Goal: Information Seeking & Learning: Learn about a topic

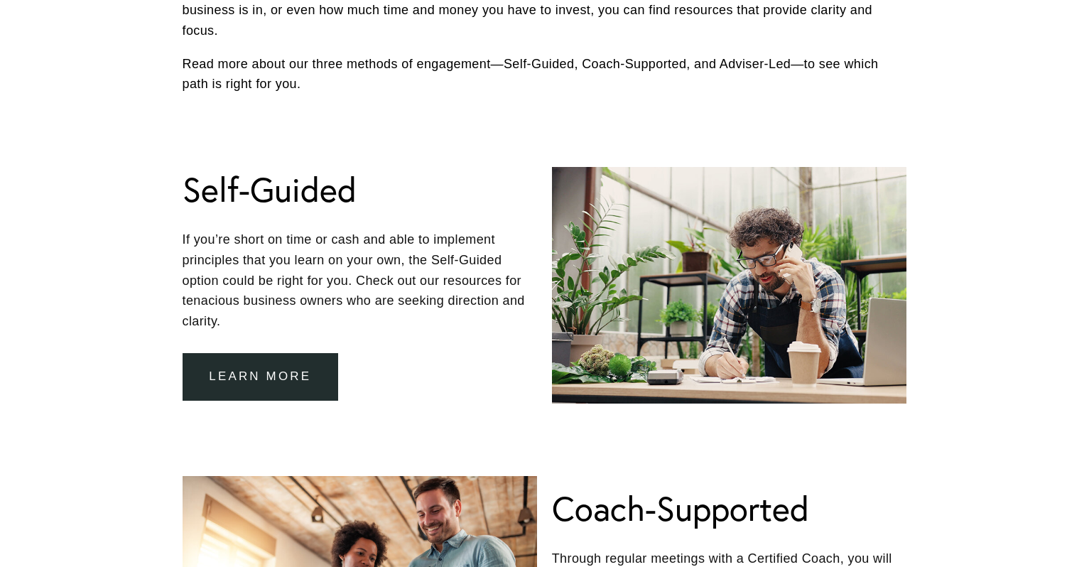
scroll to position [675, 0]
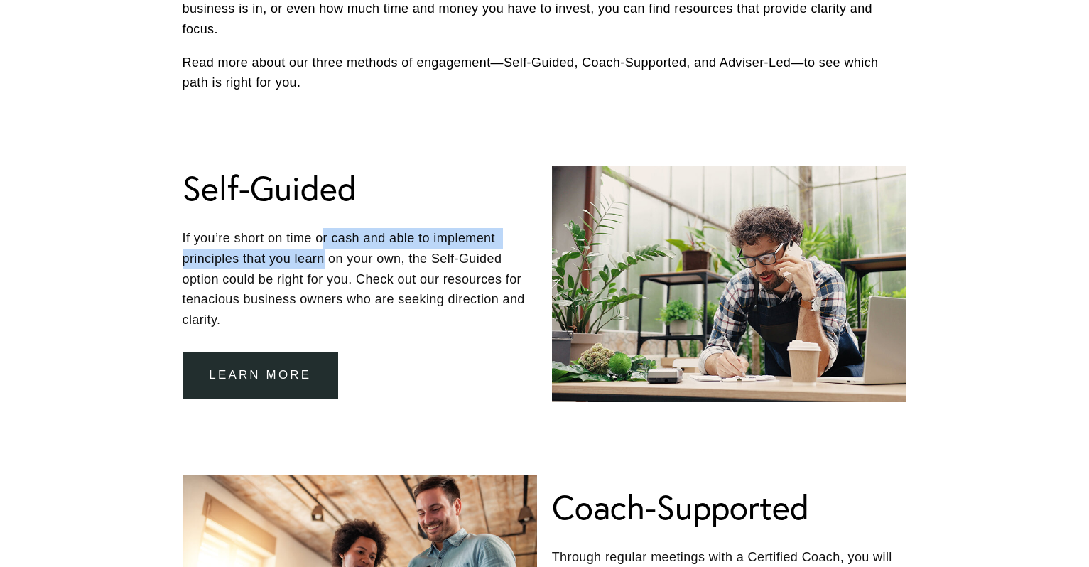
drag, startPoint x: 325, startPoint y: 233, endPoint x: 325, endPoint y: 266, distance: 32.7
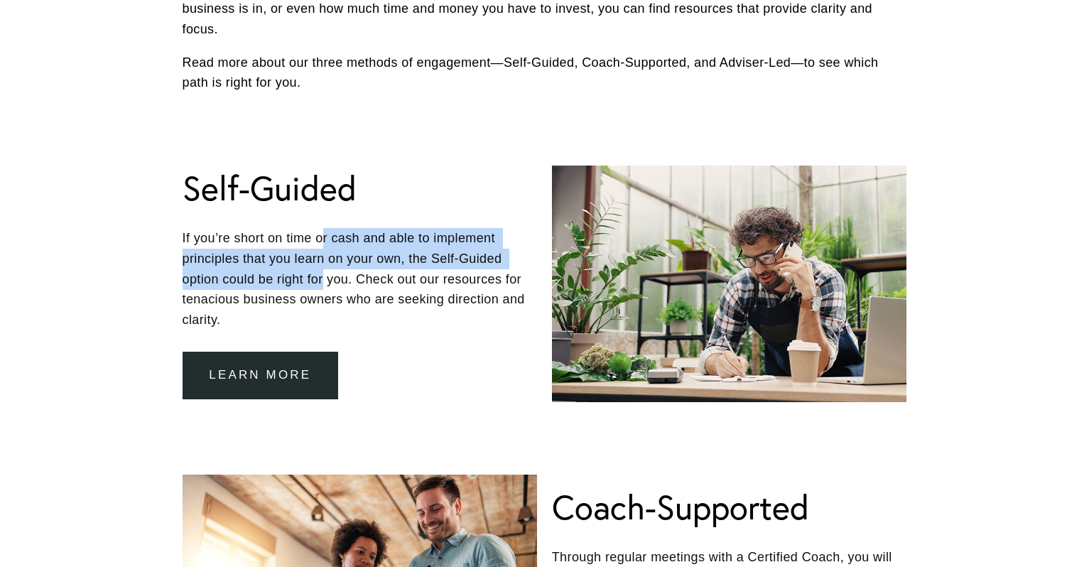
click at [325, 261] on p "If you’re short on time or cash and able to implement principles that you learn…" at bounding box center [360, 279] width 355 height 102
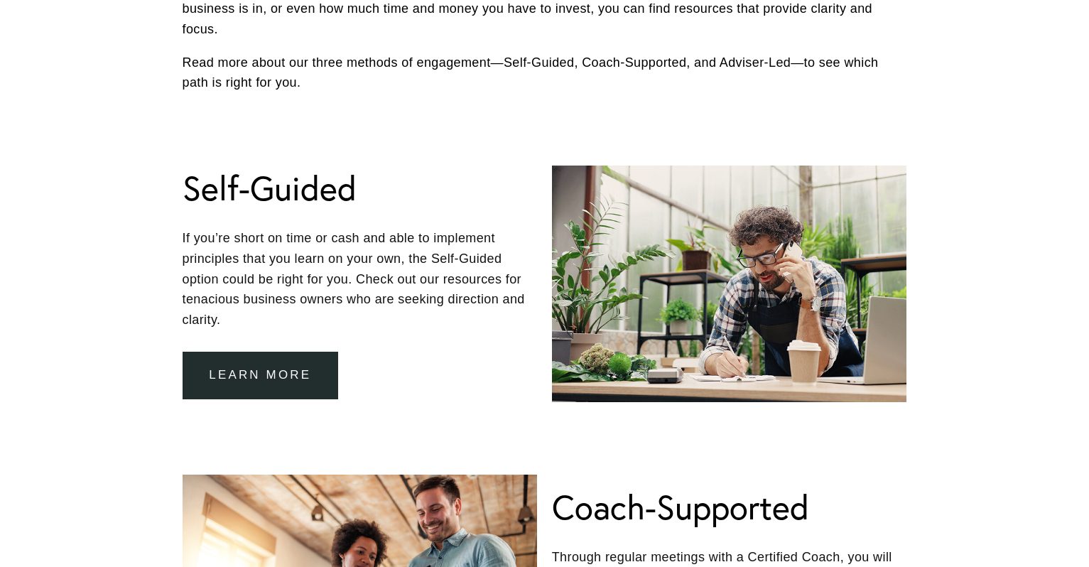
click at [364, 274] on p "If you’re short on time or cash and able to implement principles that you learn…" at bounding box center [360, 279] width 355 height 102
drag, startPoint x: 227, startPoint y: 273, endPoint x: 442, endPoint y: 273, distance: 215.3
click at [442, 273] on p "If you’re short on time or cash and able to implement principles that you learn…" at bounding box center [360, 279] width 355 height 102
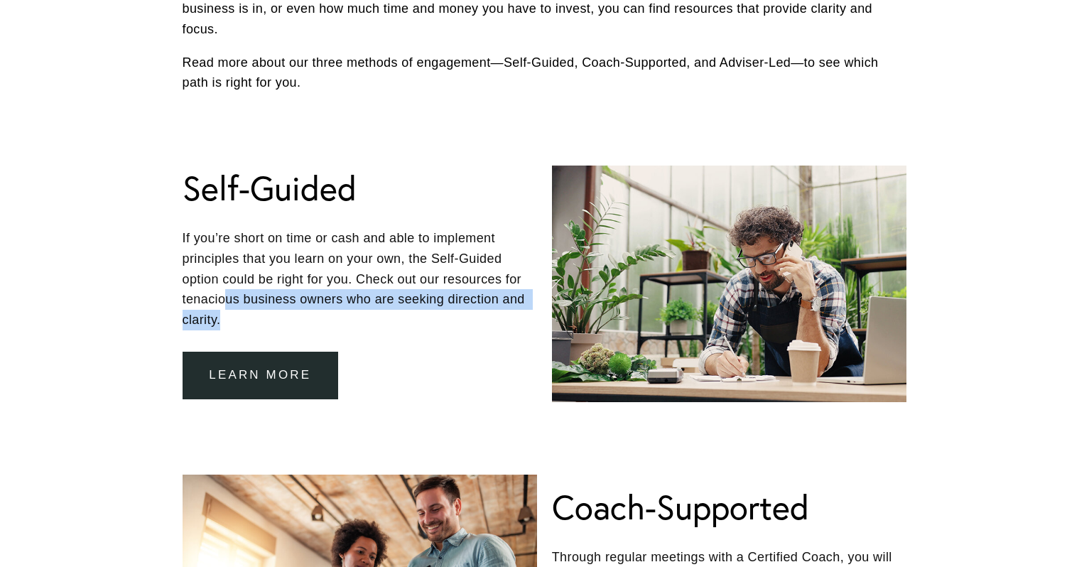
drag, startPoint x: 224, startPoint y: 287, endPoint x: 430, endPoint y: 301, distance: 206.5
click at [427, 301] on p "If you’re short on time or cash and able to implement principles that you learn…" at bounding box center [360, 279] width 355 height 102
click at [430, 301] on p "If you’re short on time or cash and able to implement principles that you learn…" at bounding box center [360, 279] width 355 height 102
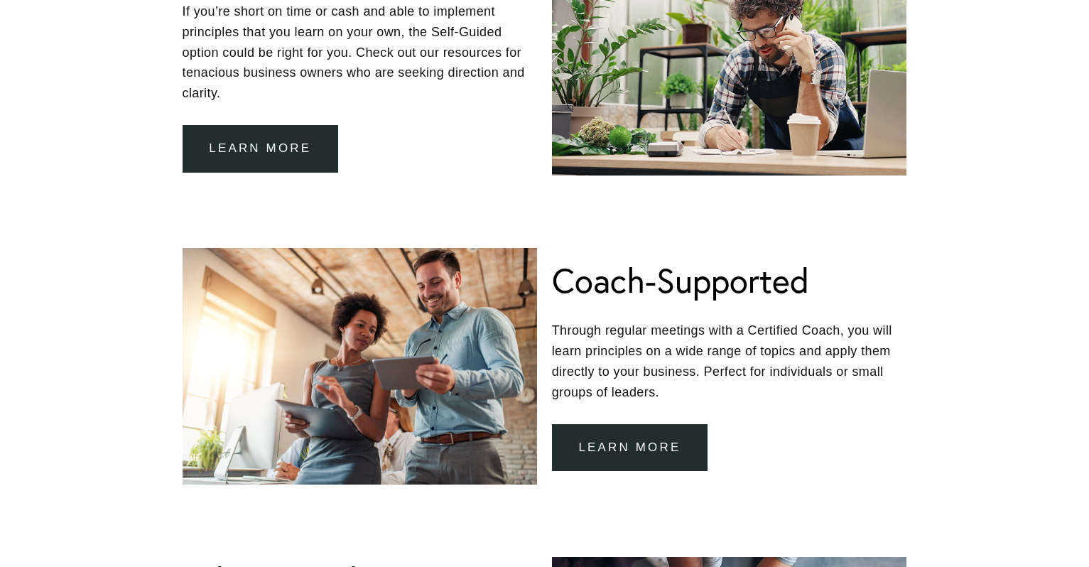
scroll to position [905, 0]
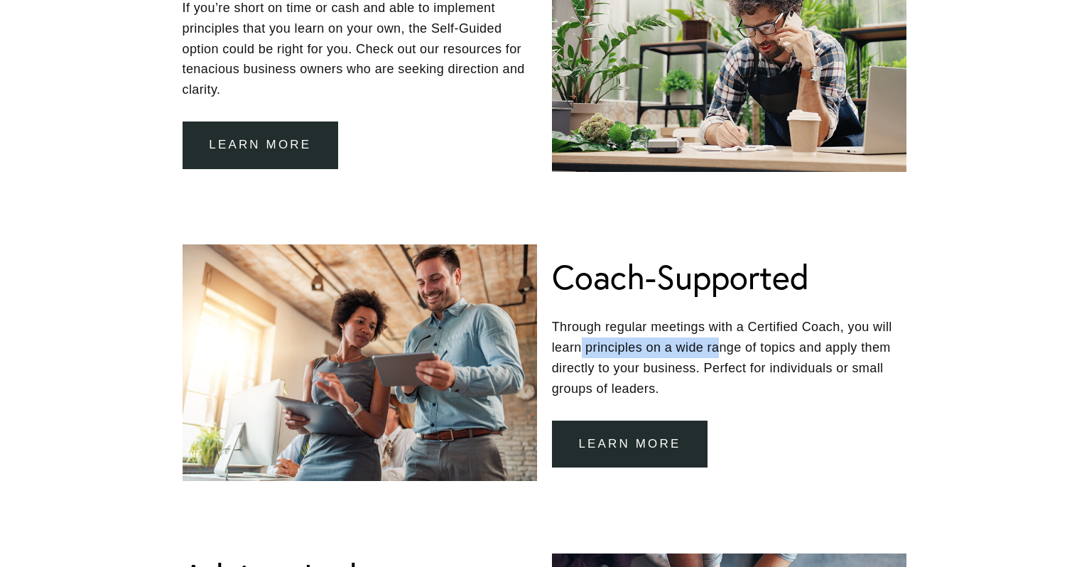
drag, startPoint x: 583, startPoint y: 344, endPoint x: 723, endPoint y: 345, distance: 140.7
click at [723, 345] on p "Through regular meetings with a Certified Coach, you will learn principles on a…" at bounding box center [729, 358] width 355 height 82
drag, startPoint x: 748, startPoint y: 345, endPoint x: 840, endPoint y: 345, distance: 91.7
click at [840, 345] on p "Through regular meetings with a Certified Coach, you will learn principles on a…" at bounding box center [729, 358] width 355 height 82
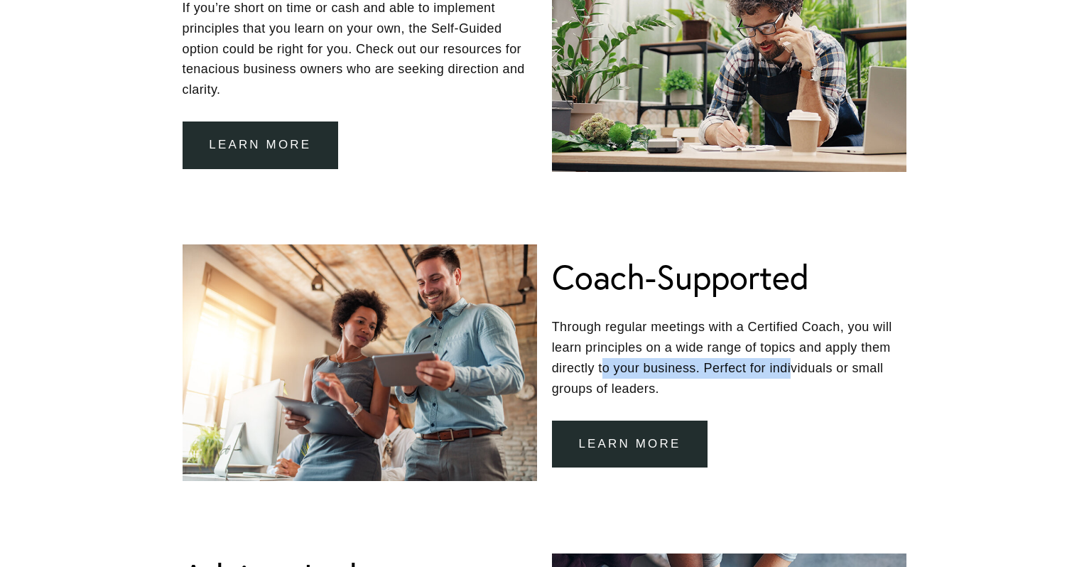
drag, startPoint x: 604, startPoint y: 357, endPoint x: 797, endPoint y: 366, distance: 193.4
click at [796, 366] on p "Through regular meetings with a Certified Coach, you will learn principles on a…" at bounding box center [729, 358] width 355 height 82
click at [797, 366] on p "Through regular meetings with a Certified Coach, you will learn principles on a…" at bounding box center [729, 358] width 355 height 82
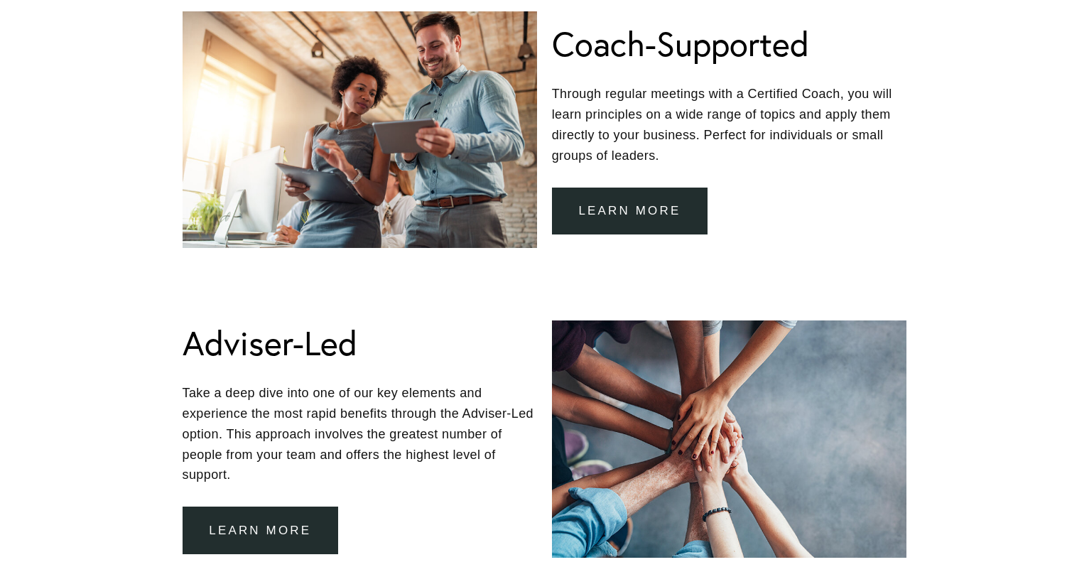
scroll to position [1139, 0]
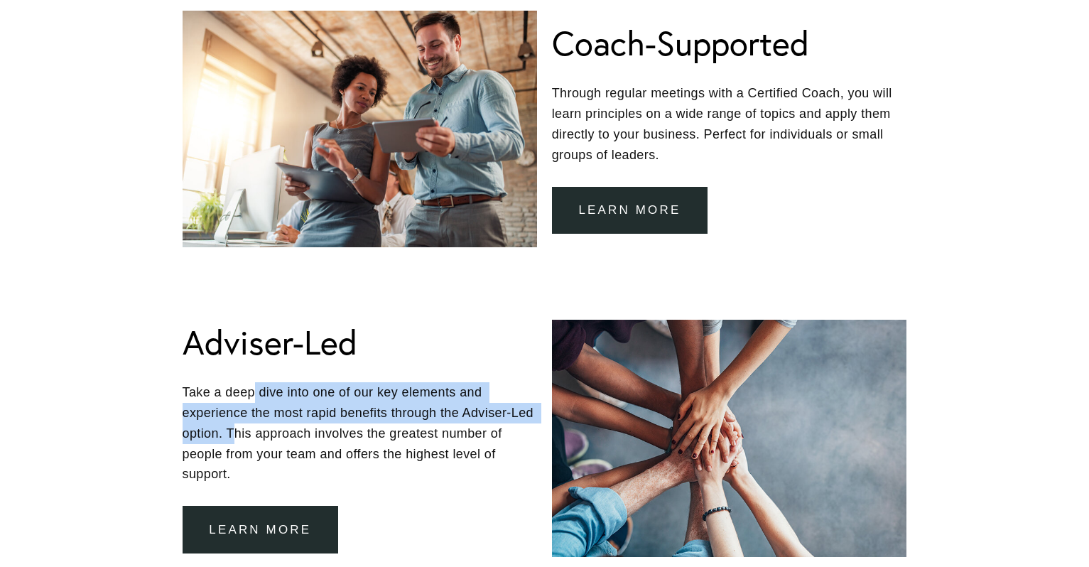
drag, startPoint x: 256, startPoint y: 388, endPoint x: 265, endPoint y: 417, distance: 30.6
click at [265, 417] on p "Take a deep dive into one of our key elements and experience the most rapid ben…" at bounding box center [360, 433] width 355 height 102
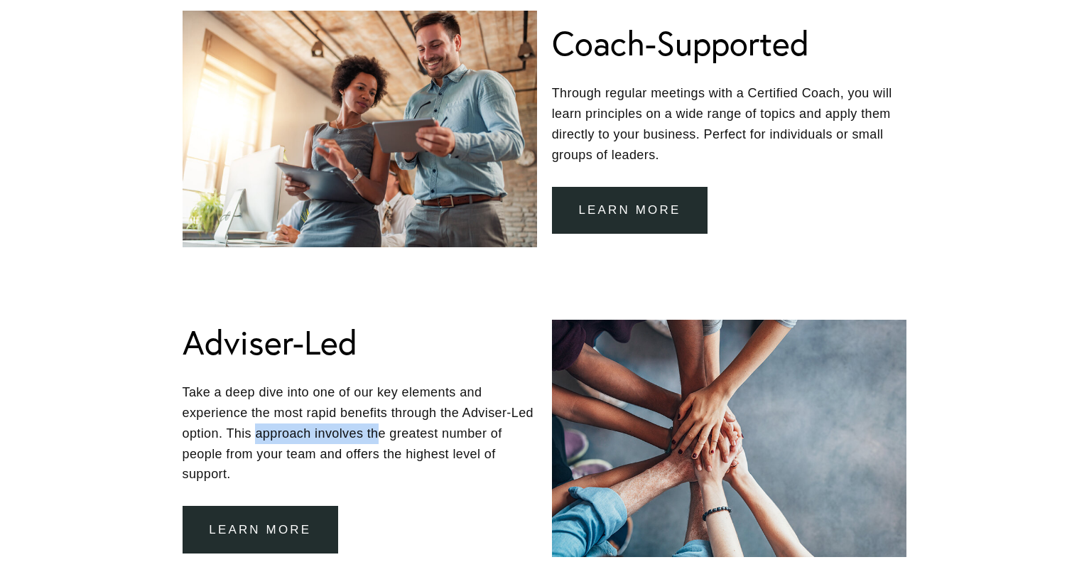
drag, startPoint x: 283, startPoint y: 431, endPoint x: 410, endPoint y: 433, distance: 126.5
click at [410, 433] on p "Take a deep dive into one of our key elements and experience the most rapid ben…" at bounding box center [360, 433] width 355 height 102
drag, startPoint x: 217, startPoint y: 438, endPoint x: 399, endPoint y: 446, distance: 181.4
click at [399, 446] on p "Take a deep dive into one of our key elements and experience the most rapid ben…" at bounding box center [360, 433] width 355 height 102
click at [424, 453] on p "Take a deep dive into one of our key elements and experience the most rapid ben…" at bounding box center [360, 433] width 355 height 102
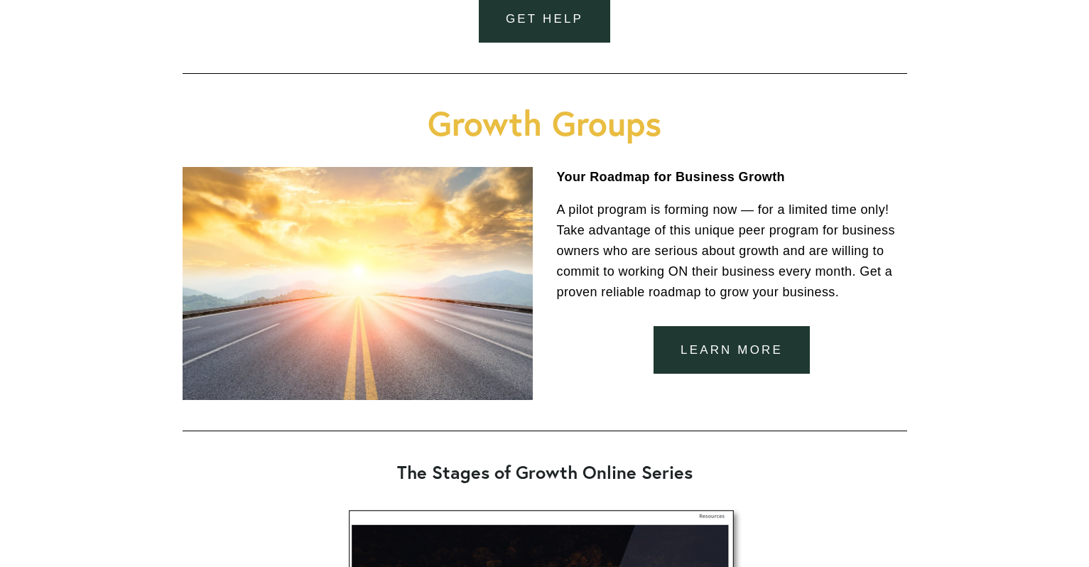
scroll to position [1869, 0]
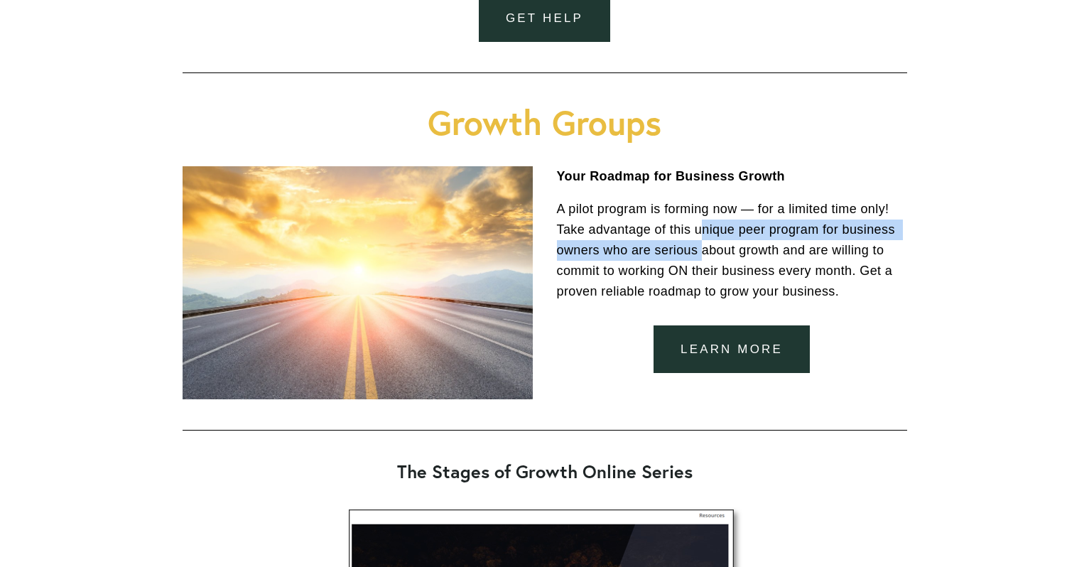
drag, startPoint x: 704, startPoint y: 223, endPoint x: 705, endPoint y: 237, distance: 13.5
click at [705, 237] on p "A pilot program is forming now — for a limited time only! Take advantage of thi…" at bounding box center [732, 250] width 350 height 102
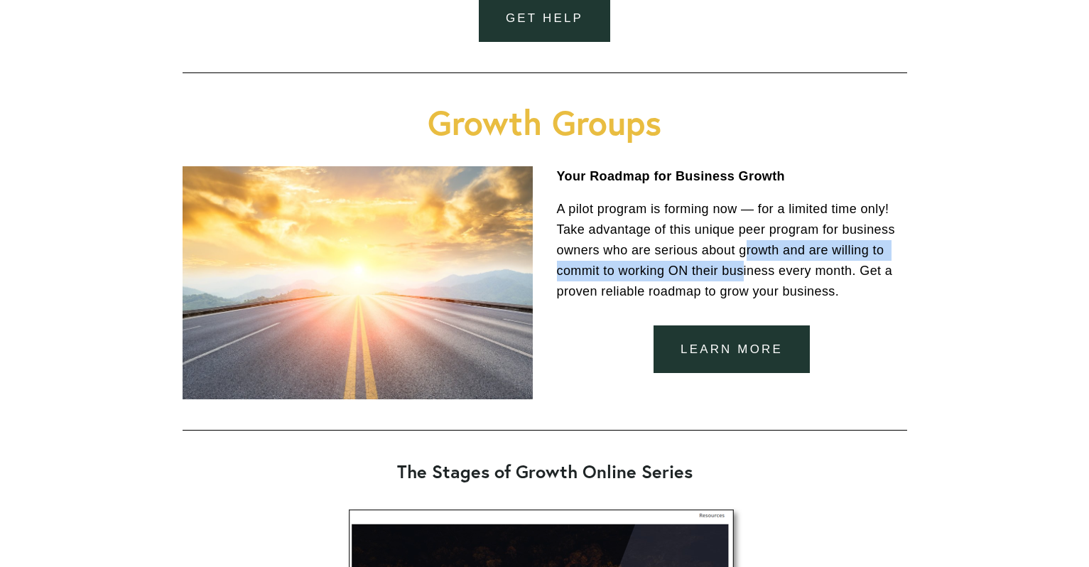
drag, startPoint x: 748, startPoint y: 242, endPoint x: 749, endPoint y: 259, distance: 16.4
click at [749, 259] on p "A pilot program is forming now — for a limited time only! Take advantage of thi…" at bounding box center [732, 250] width 350 height 102
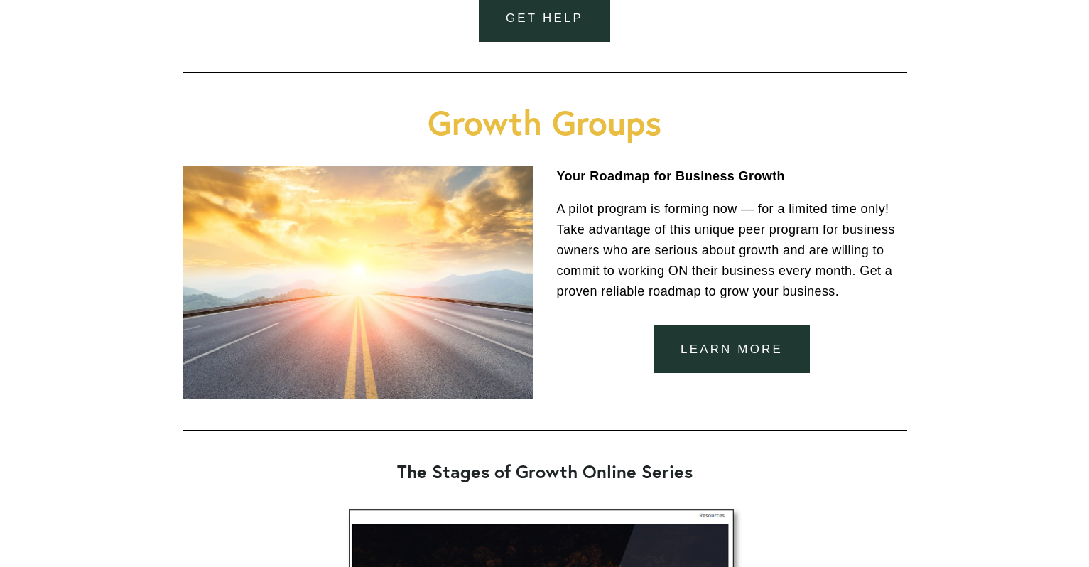
click at [781, 269] on p "A pilot program is forming now — for a limited time only! Take advantage of thi…" at bounding box center [732, 250] width 350 height 102
drag, startPoint x: 593, startPoint y: 260, endPoint x: 838, endPoint y: 265, distance: 244.5
click at [832, 265] on p "A pilot program is forming now — for a limited time only! Take advantage of thi…" at bounding box center [732, 250] width 350 height 102
click at [838, 265] on p "A pilot program is forming now — for a limited time only! Take advantage of thi…" at bounding box center [732, 250] width 350 height 102
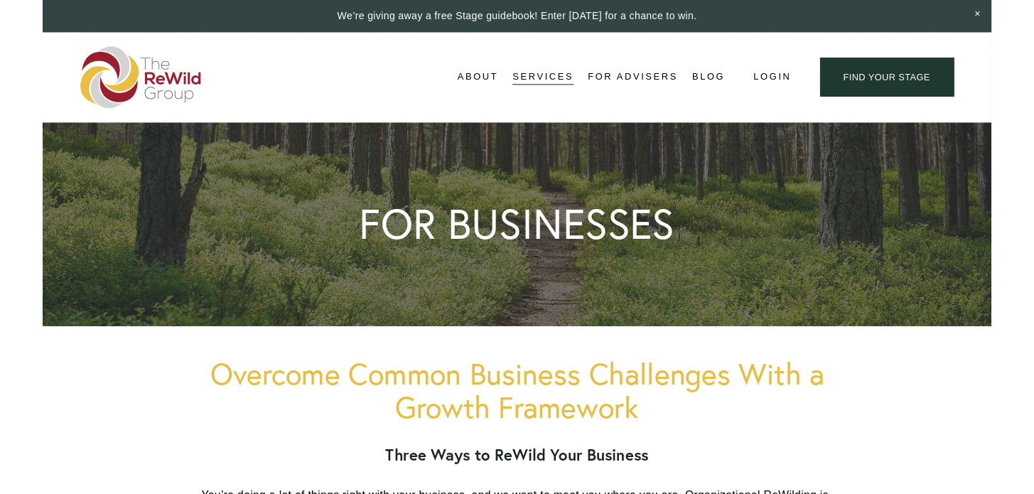
scroll to position [0, 0]
